Goal: Task Accomplishment & Management: Use online tool/utility

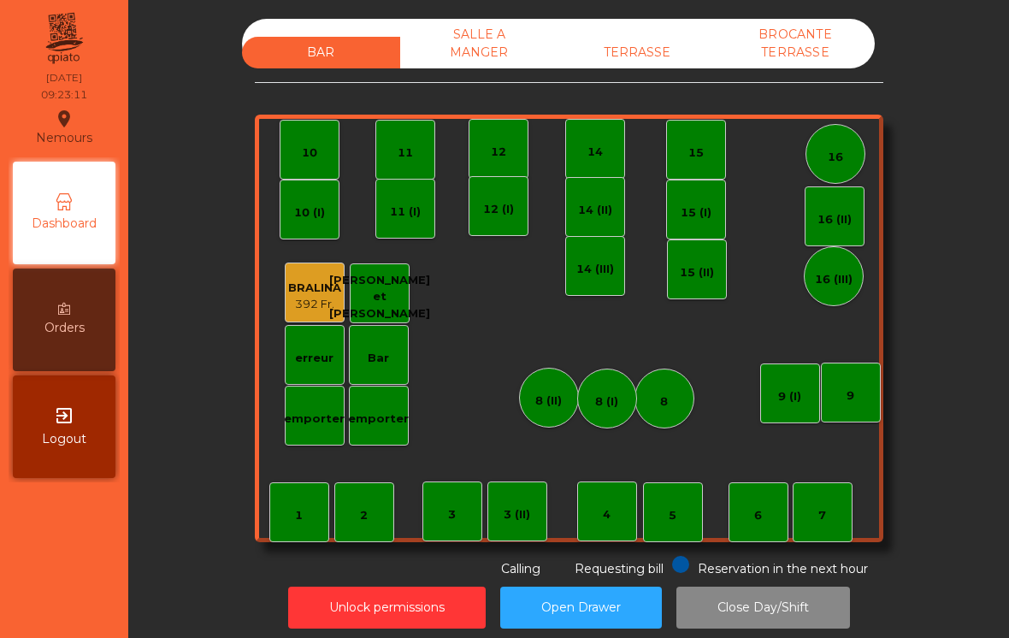
click at [592, 163] on div "14" at bounding box center [595, 149] width 60 height 60
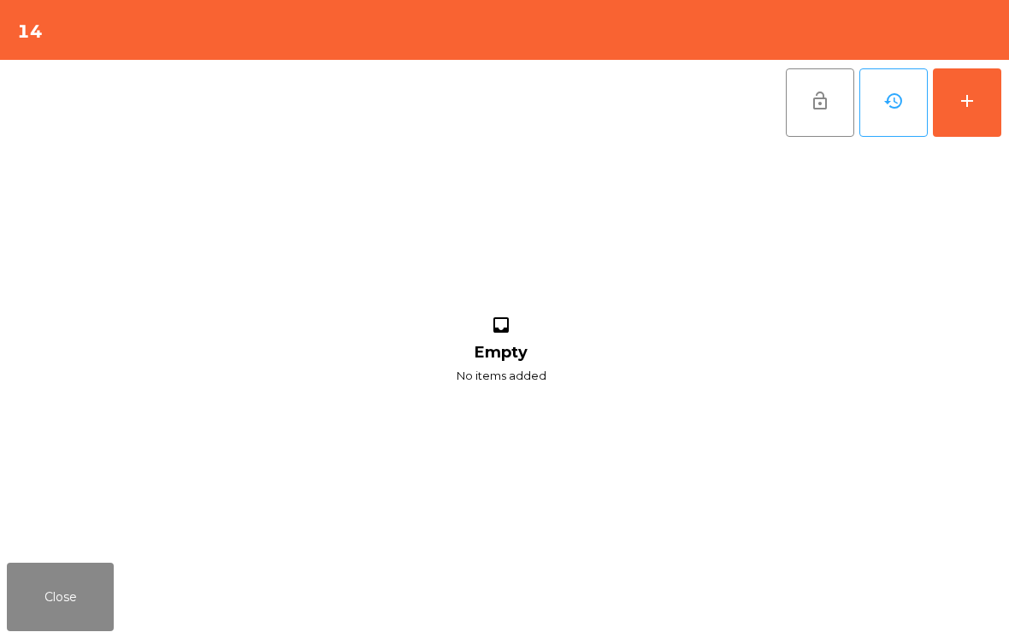
click at [979, 117] on button "add" at bounding box center [967, 102] width 68 height 68
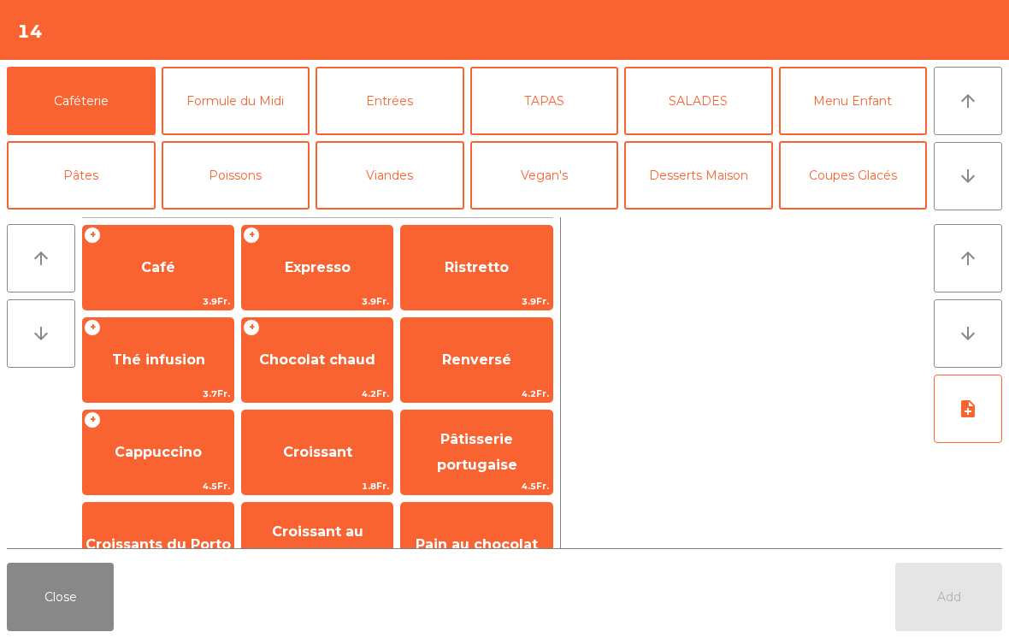
click at [470, 277] on span "Ristretto" at bounding box center [476, 267] width 150 height 46
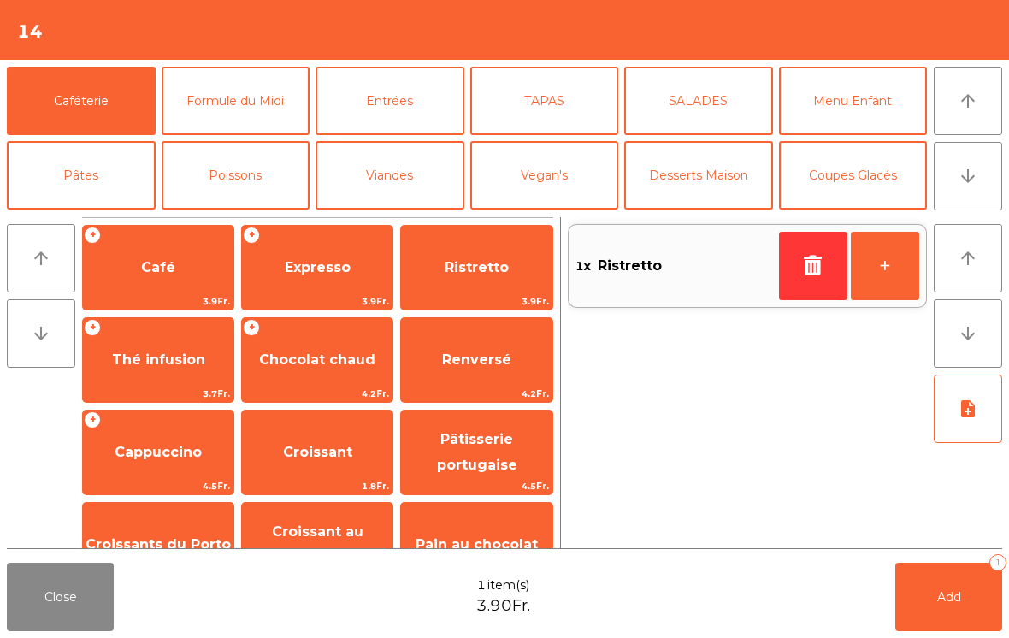
click at [148, 451] on span "Cappuccino" at bounding box center [158, 452] width 87 height 16
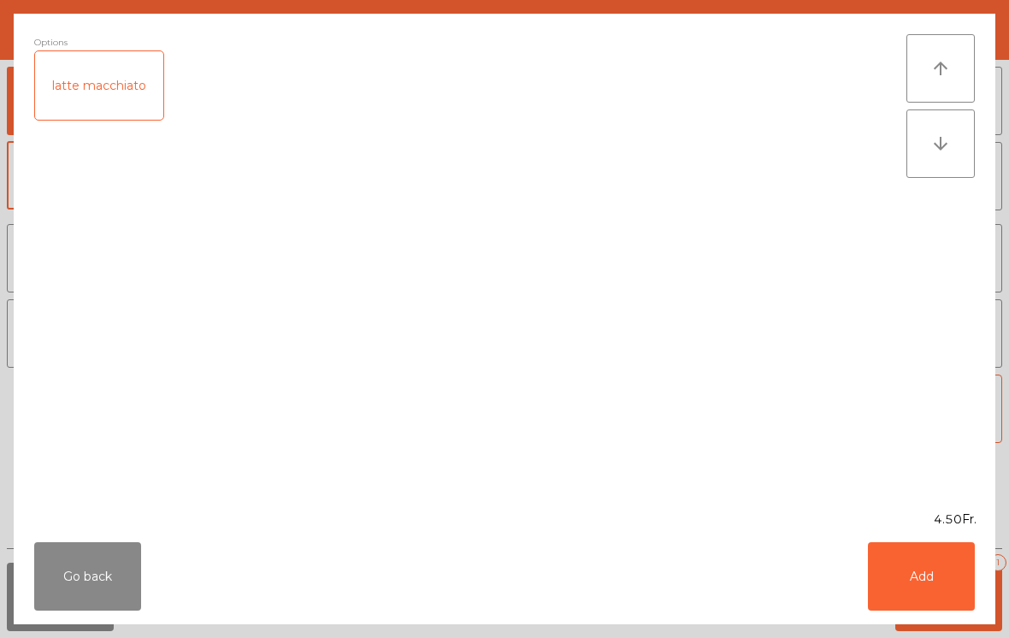
click at [921, 592] on button "Add" at bounding box center [921, 576] width 107 height 68
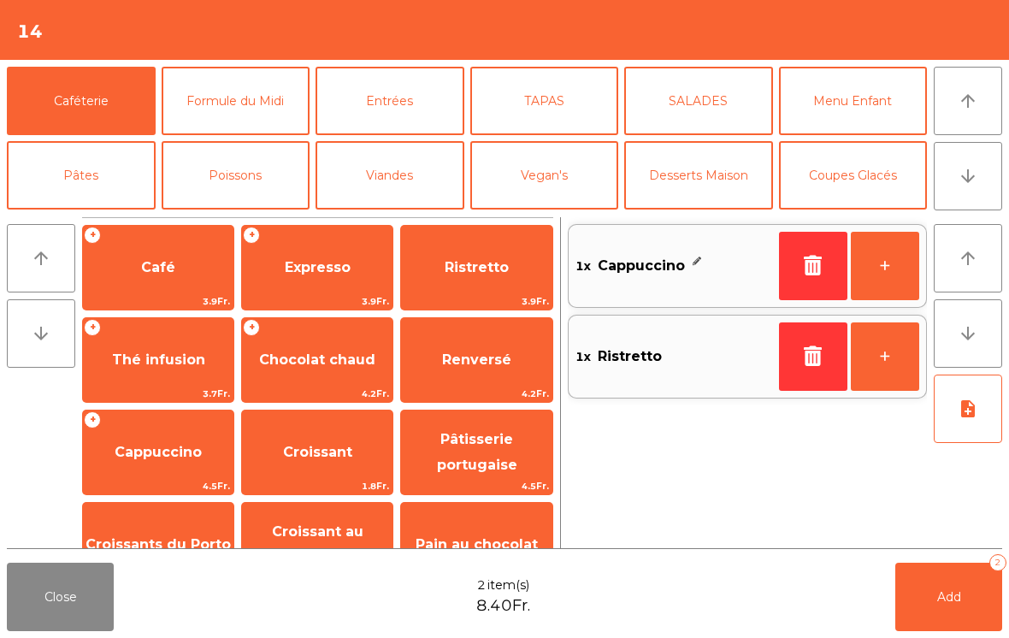
click at [898, 284] on button "+" at bounding box center [885, 266] width 68 height 68
click at [152, 527] on span "Croissants du Porto" at bounding box center [158, 544] width 150 height 46
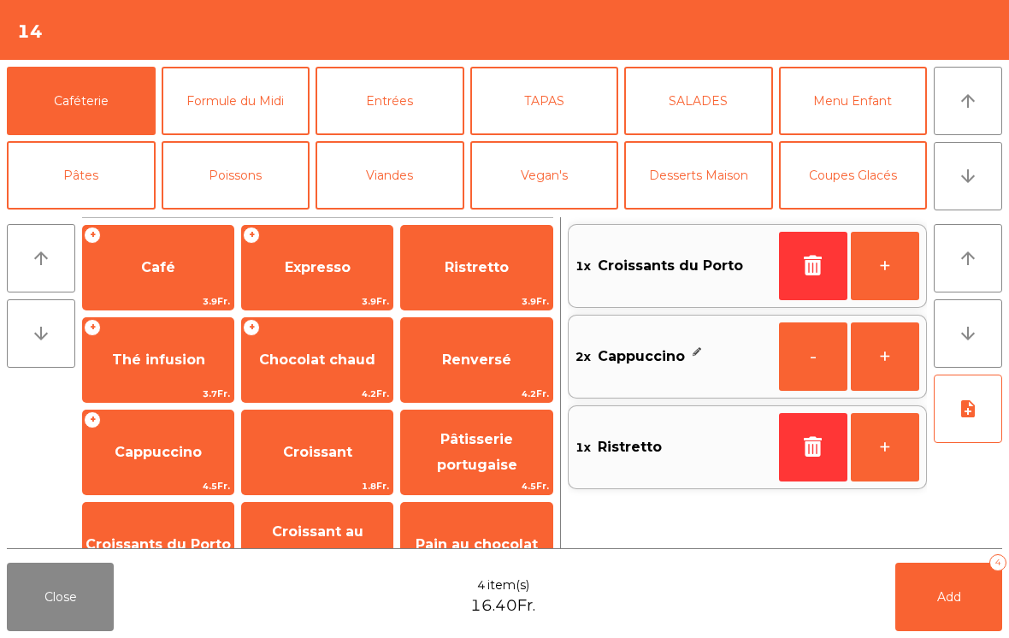
click at [887, 282] on button "+" at bounding box center [885, 266] width 68 height 68
click at [951, 612] on button "Add 5" at bounding box center [948, 596] width 107 height 68
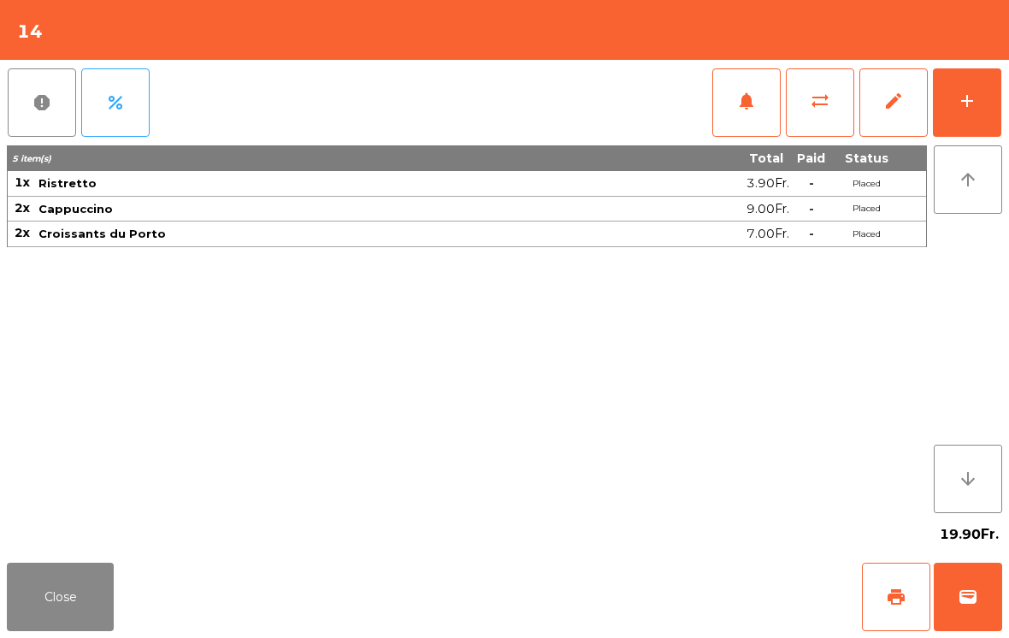
click at [69, 618] on button "Close" at bounding box center [60, 596] width 107 height 68
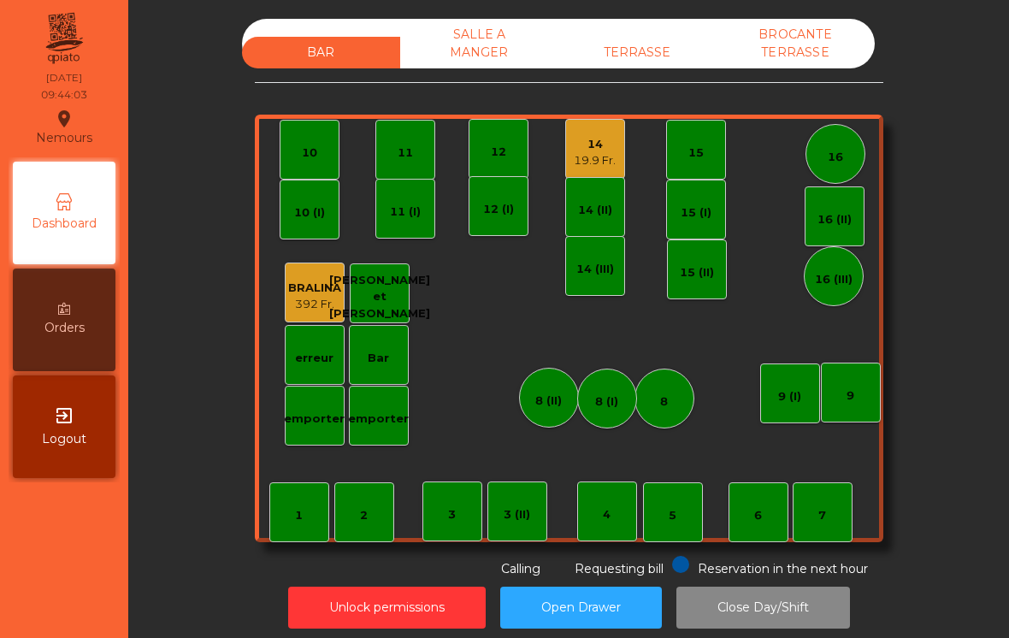
click at [452, 533] on div "3" at bounding box center [452, 511] width 60 height 60
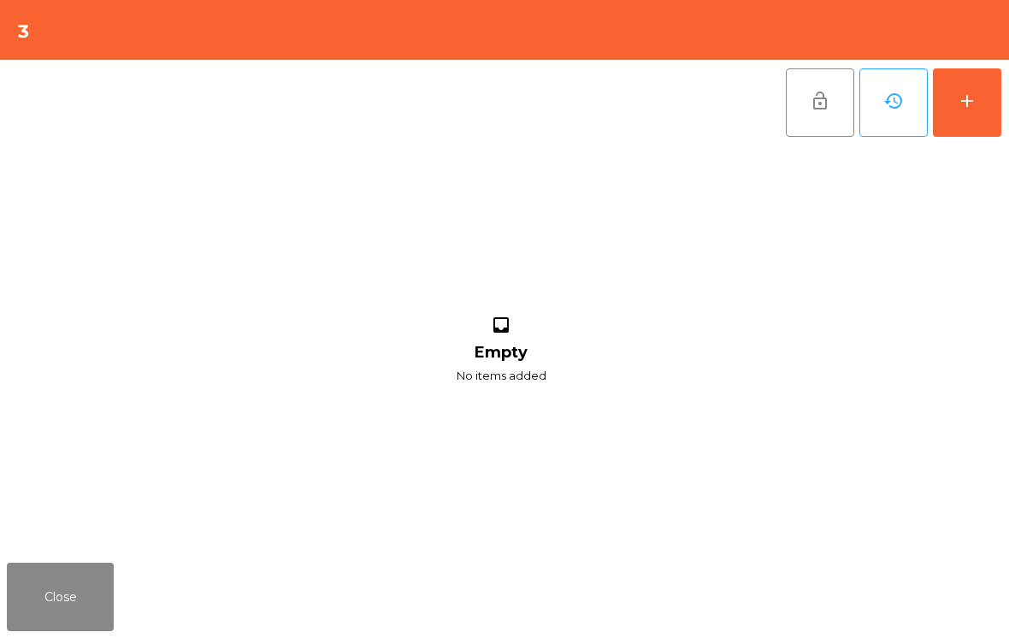
click at [986, 91] on button "add" at bounding box center [967, 102] width 68 height 68
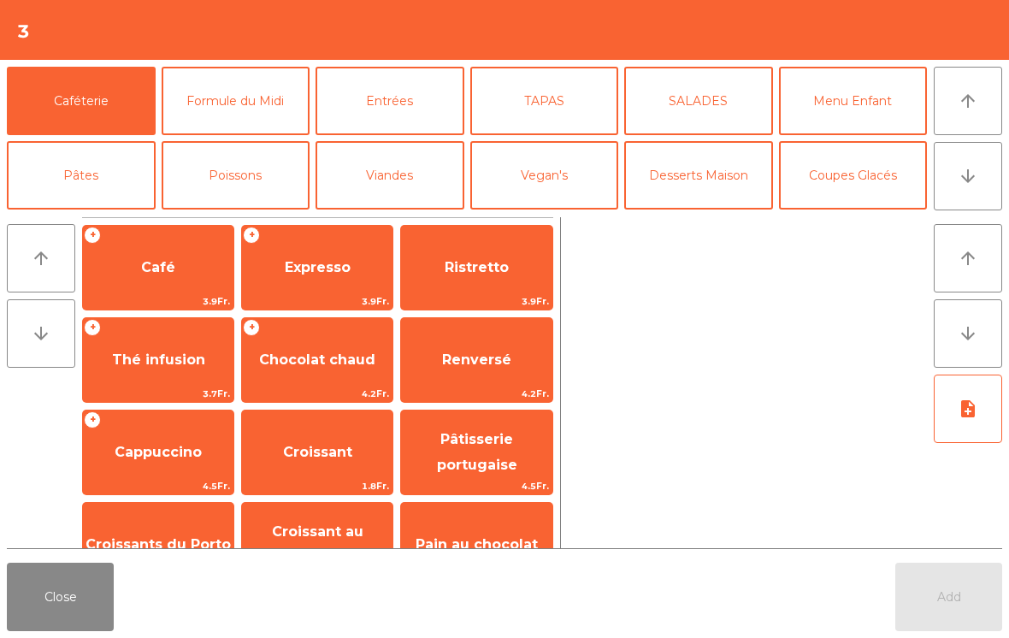
click at [119, 275] on span "Café" at bounding box center [158, 267] width 150 height 46
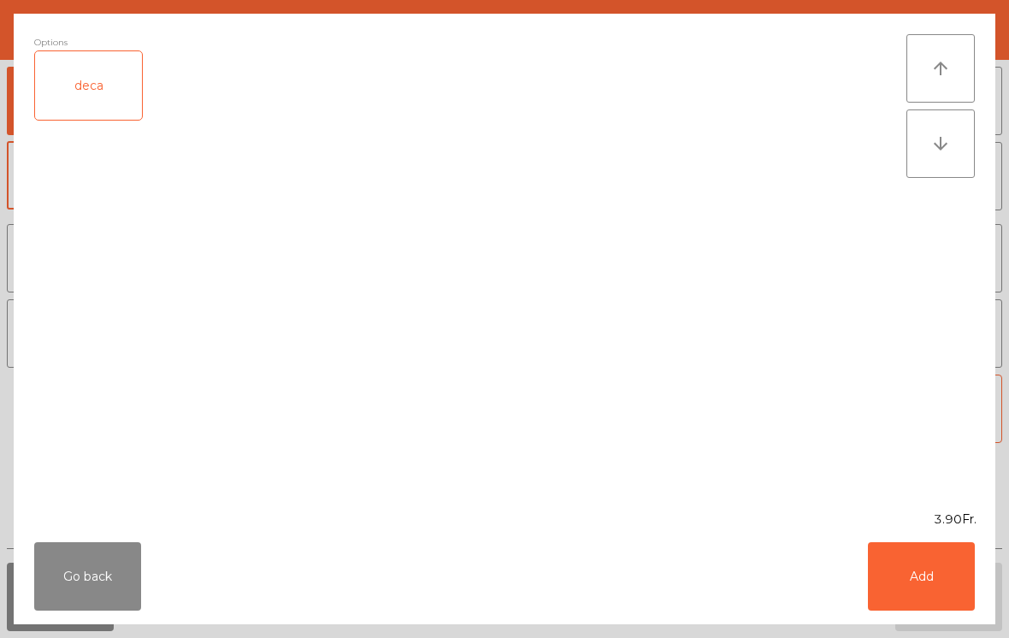
click at [935, 582] on button "Add" at bounding box center [921, 576] width 107 height 68
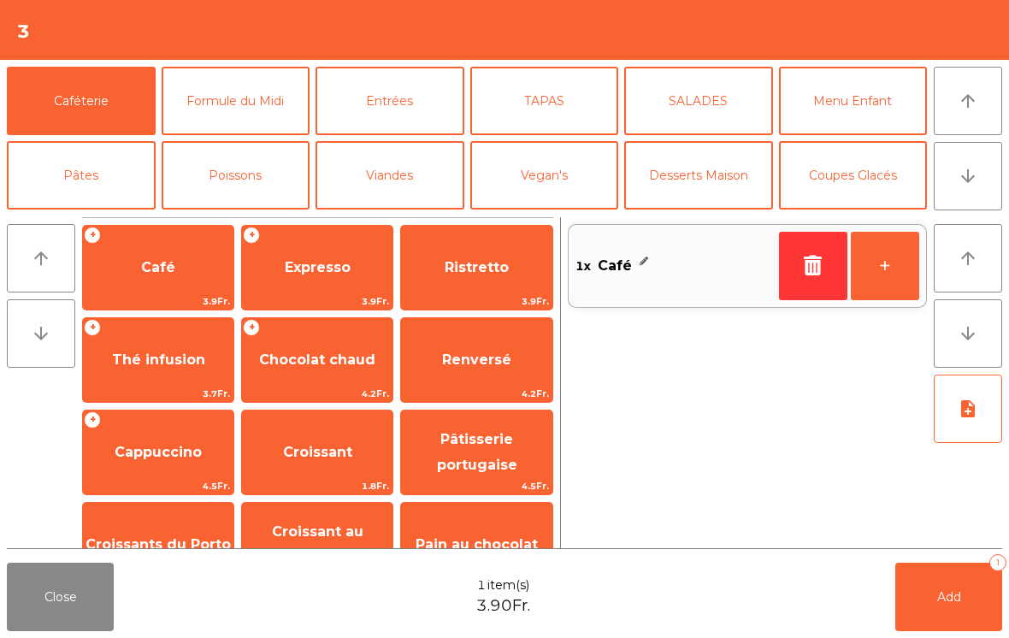
click at [877, 284] on button "+" at bounding box center [885, 266] width 68 height 68
click at [876, 283] on button "+" at bounding box center [885, 266] width 68 height 68
click at [320, 533] on span "Croissant au chocolat pt" at bounding box center [317, 544] width 91 height 42
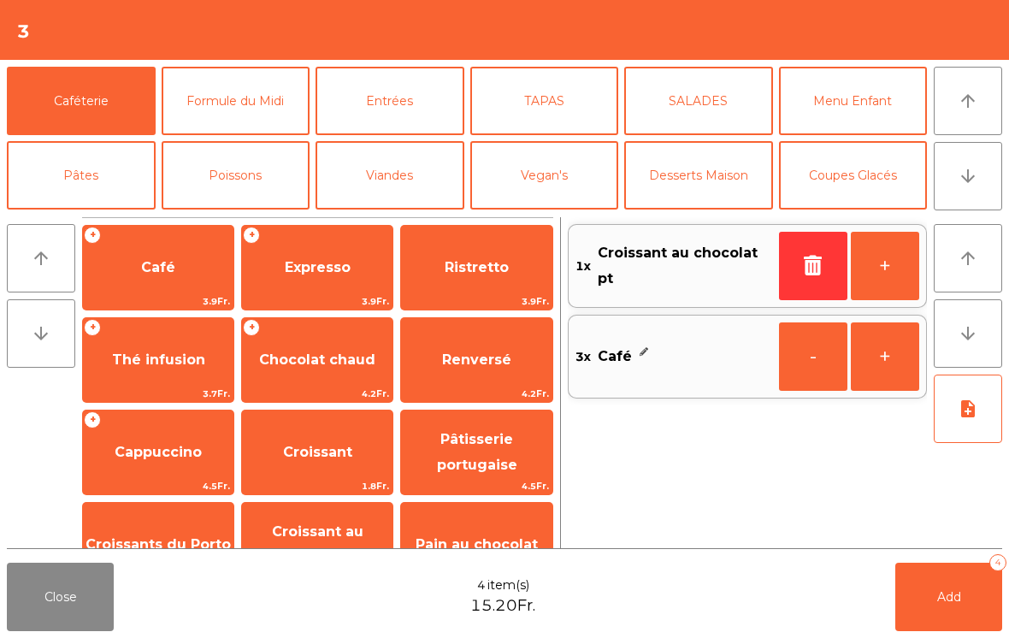
click at [951, 590] on span "Add" at bounding box center [949, 596] width 24 height 15
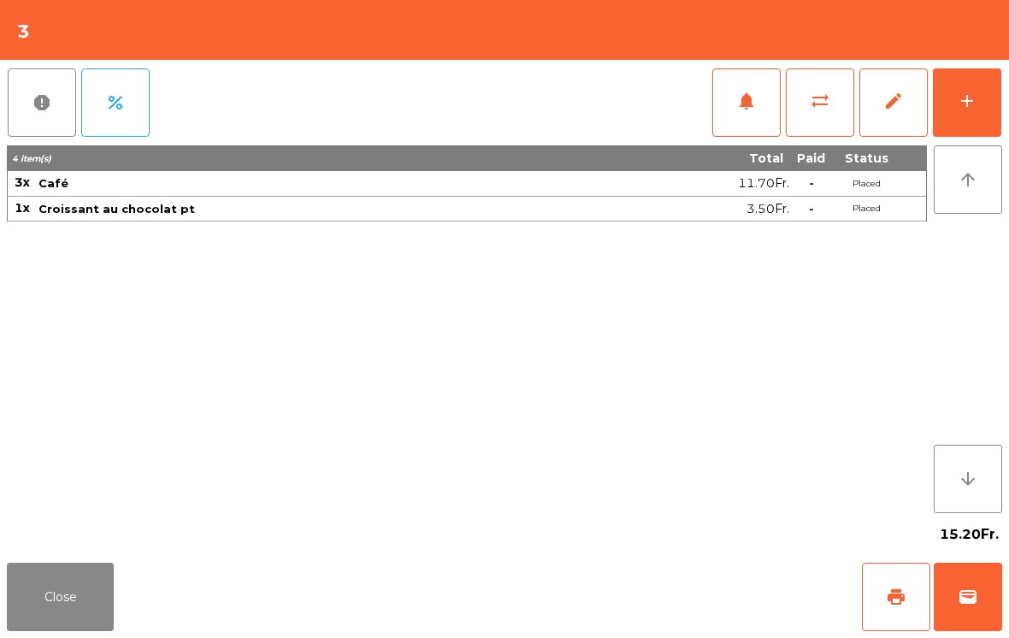
click at [49, 617] on button "Close" at bounding box center [60, 596] width 107 height 68
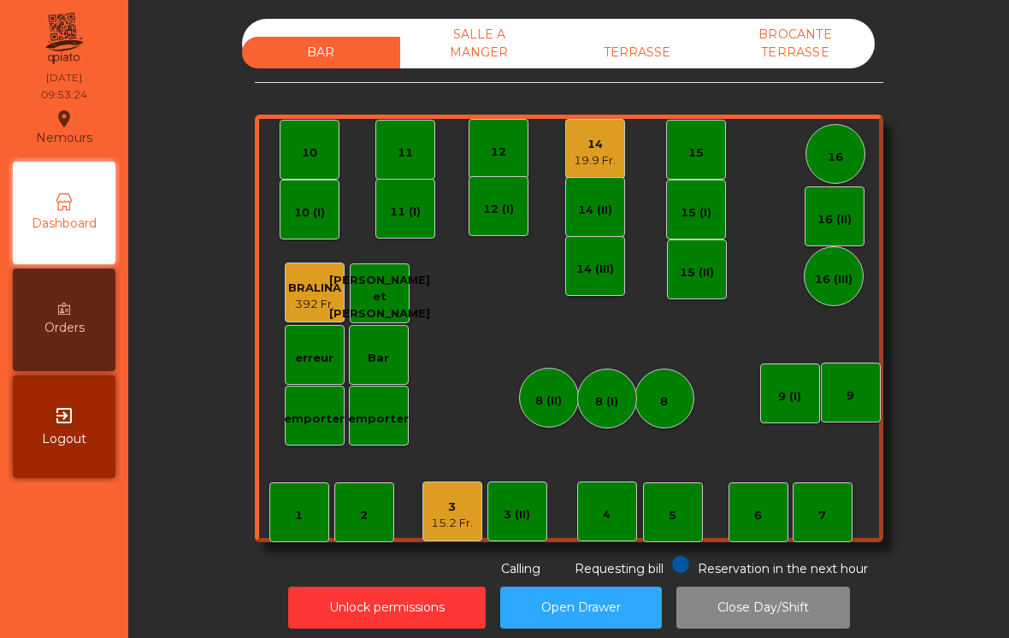
click at [430, 520] on div "3 15.2 Fr." at bounding box center [452, 511] width 60 height 60
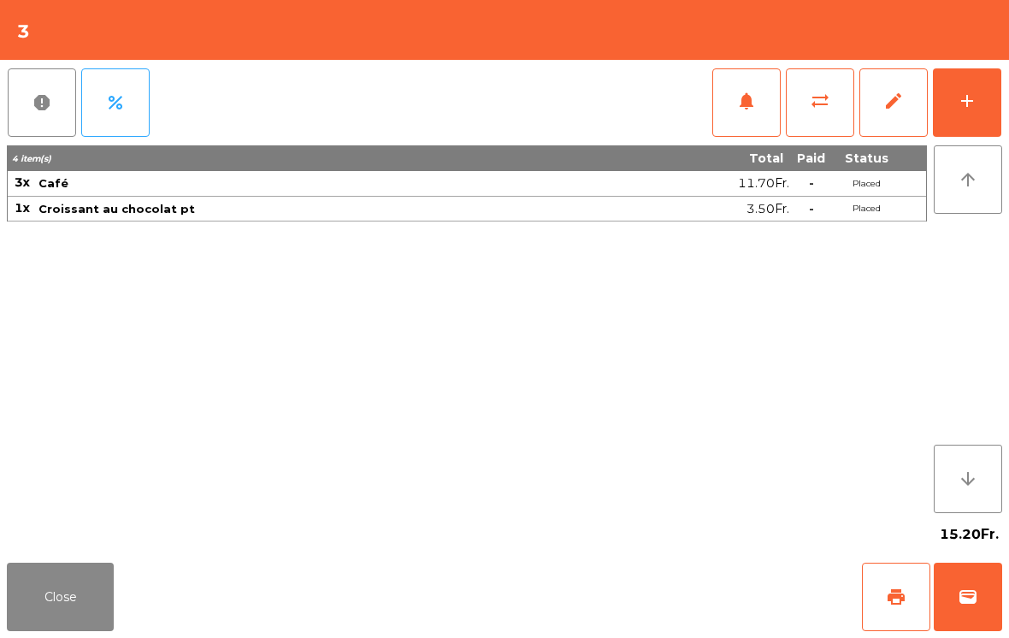
click at [898, 607] on button "print" at bounding box center [896, 596] width 68 height 68
click at [73, 610] on button "Close" at bounding box center [60, 596] width 107 height 68
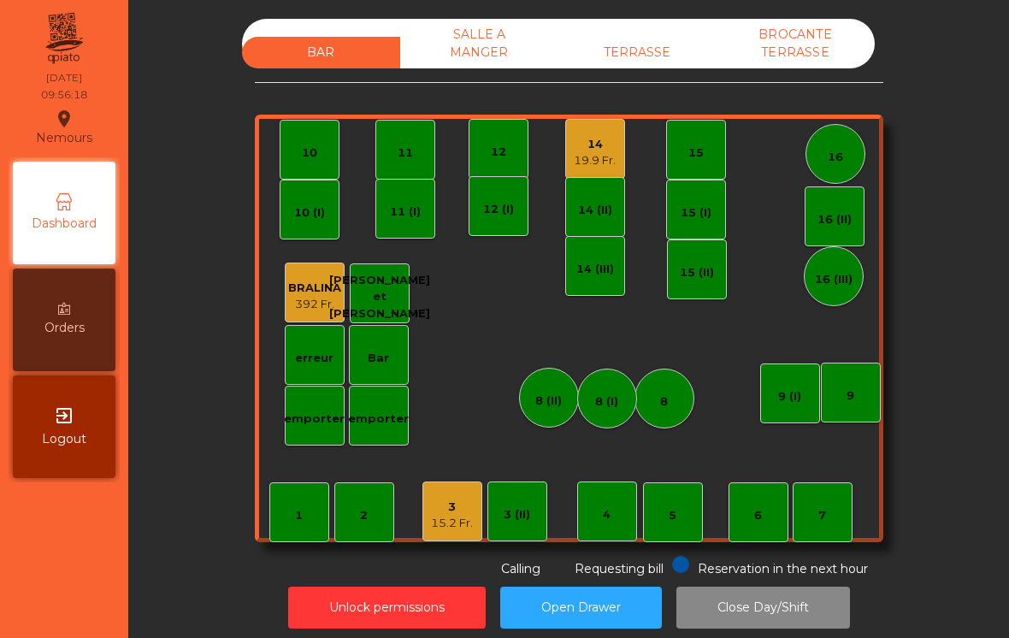
click at [602, 169] on div "14 19.9 Fr." at bounding box center [595, 149] width 60 height 60
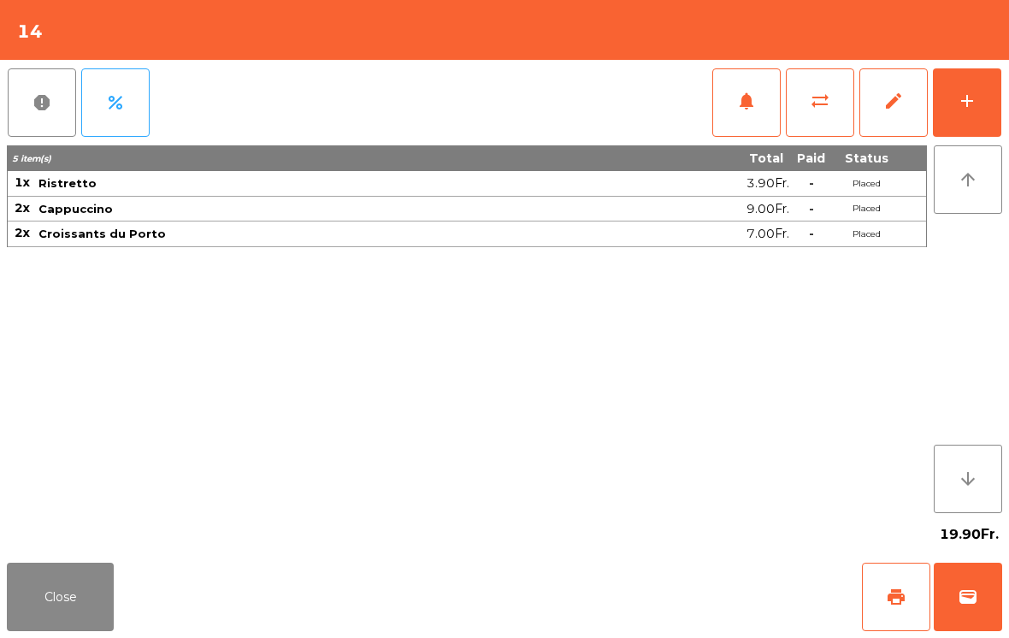
click at [968, 590] on span "wallet" at bounding box center [967, 596] width 21 height 21
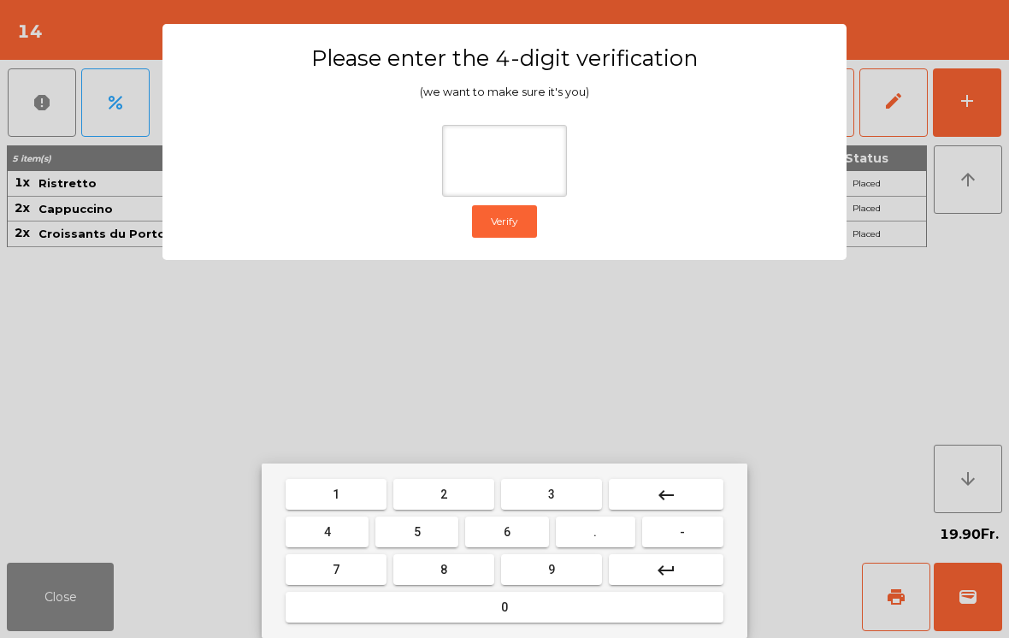
type input "*"
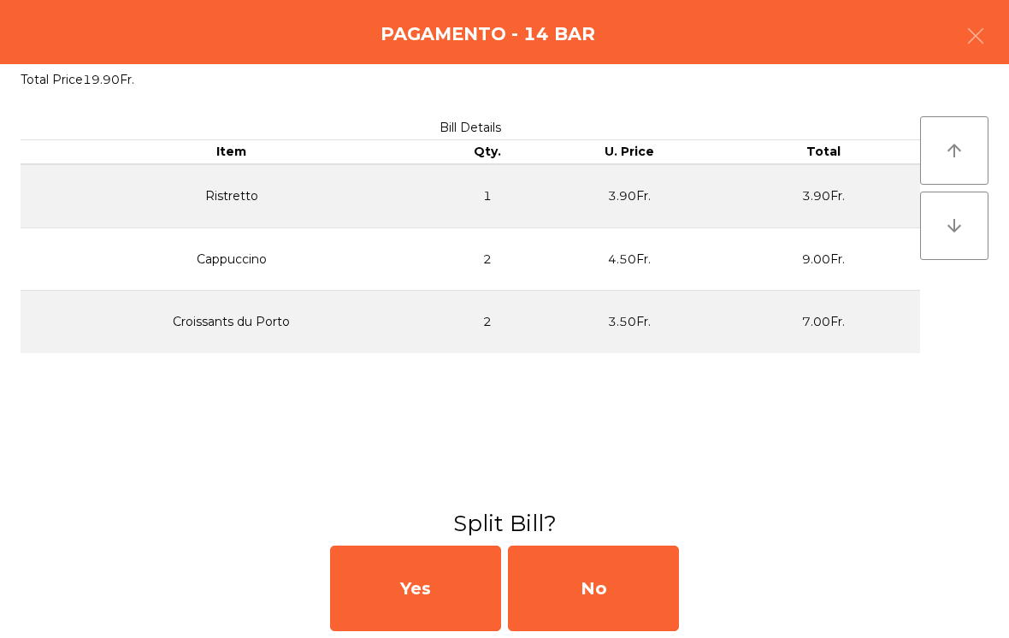
click at [651, 616] on div "No" at bounding box center [593, 587] width 171 height 85
click at [625, 598] on div "MB" at bounding box center [593, 587] width 171 height 85
click at [627, 589] on div "No" at bounding box center [593, 587] width 171 height 85
click at [622, 592] on div "No" at bounding box center [593, 587] width 171 height 85
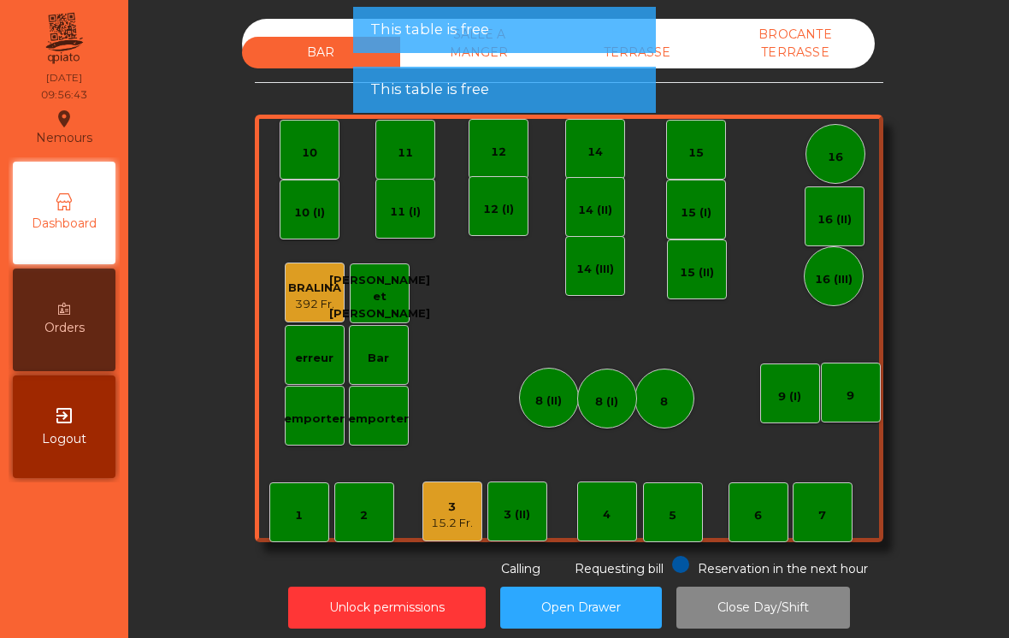
click at [445, 539] on div "3 15.2 Fr." at bounding box center [452, 511] width 60 height 60
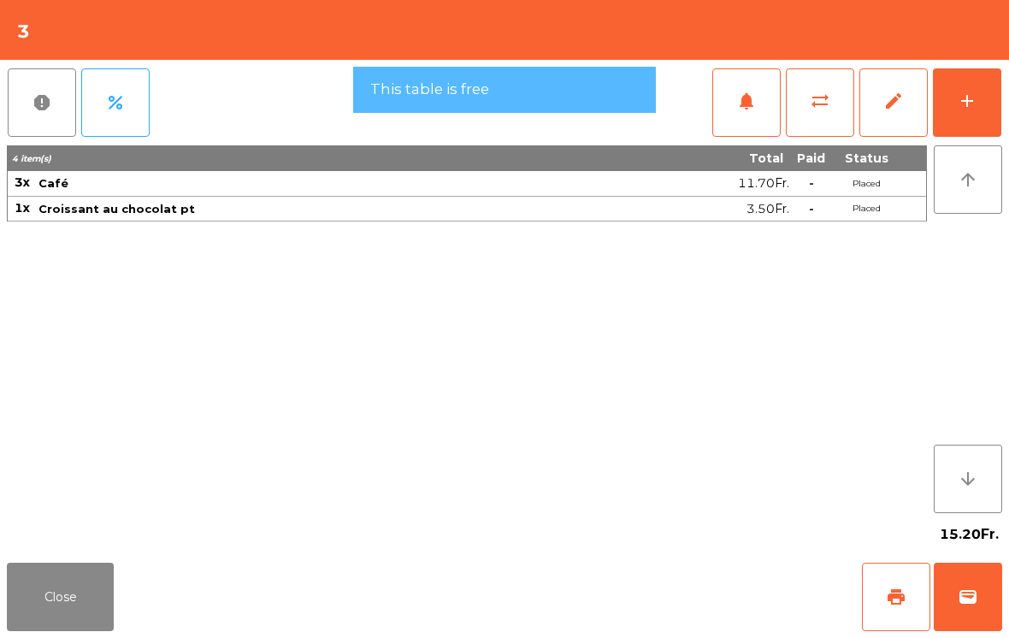
click at [992, 589] on button "wallet" at bounding box center [967, 596] width 68 height 68
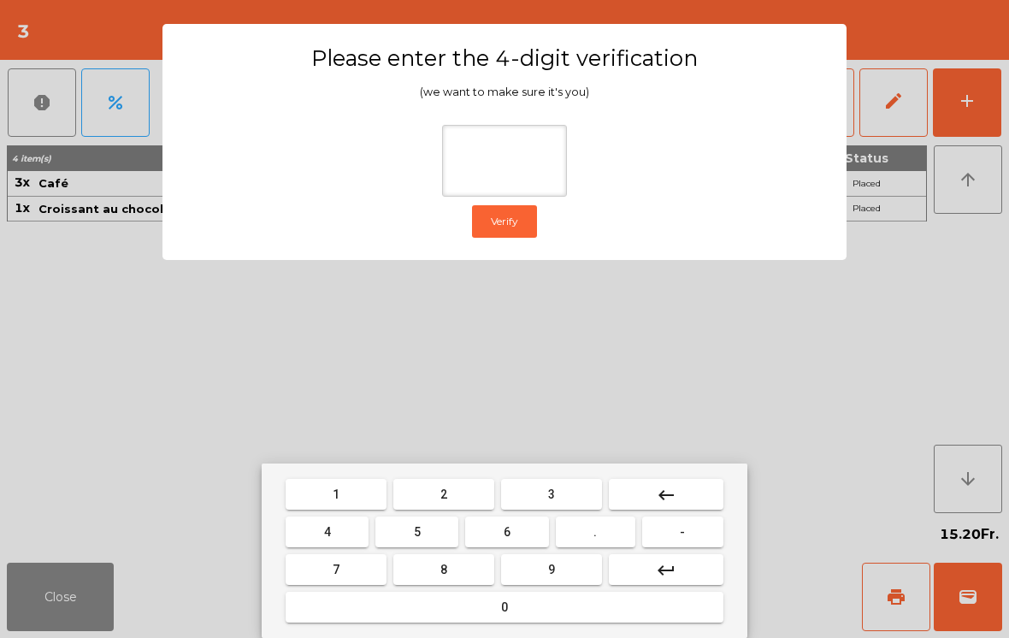
type input "*"
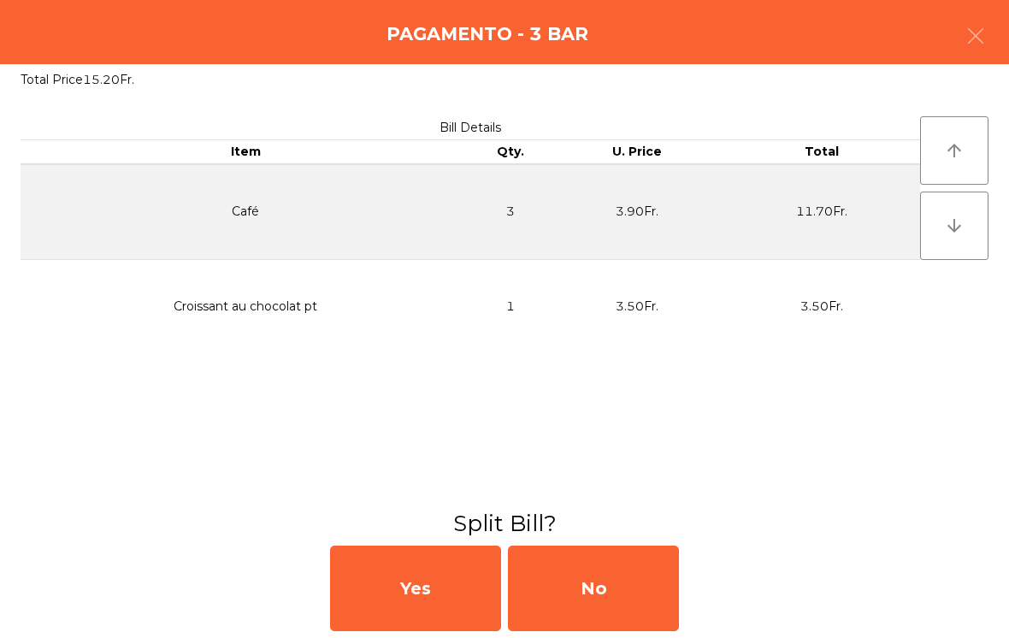
click at [640, 585] on div "No" at bounding box center [593, 587] width 171 height 85
click at [622, 586] on div "MB" at bounding box center [593, 587] width 171 height 85
click at [618, 582] on div "No" at bounding box center [593, 587] width 171 height 85
click at [583, 603] on div "No" at bounding box center [593, 587] width 171 height 85
